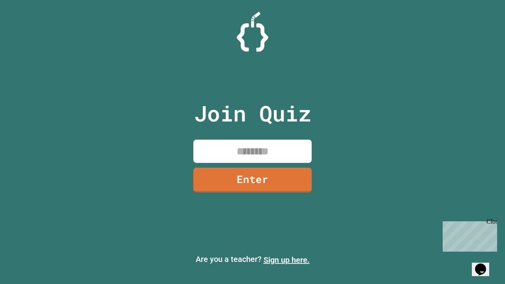
click at [286, 260] on link "Sign up here." at bounding box center [286, 259] width 46 height 9
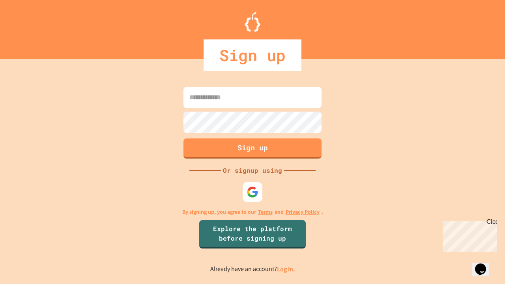
click at [286, 269] on link "Log in." at bounding box center [286, 269] width 18 height 8
